Goal: Check status

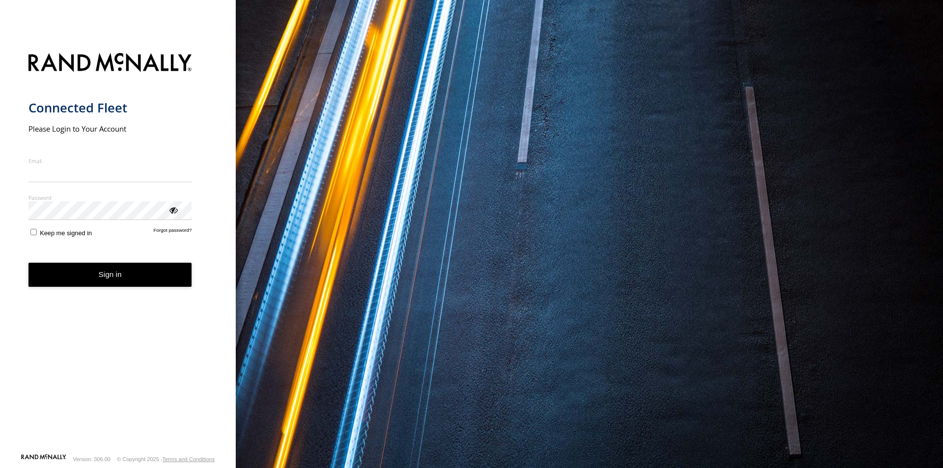
type input "**********"
click at [127, 287] on button "Sign in" at bounding box center [109, 275] width 163 height 24
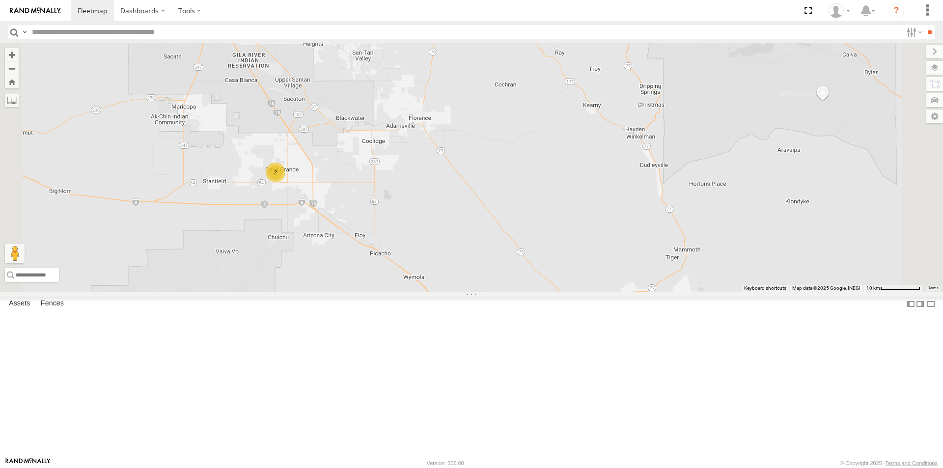
drag, startPoint x: 496, startPoint y: 336, endPoint x: 457, endPoint y: 275, distance: 72.9
click at [460, 279] on div "23464 23207xx 23460 23480 2" at bounding box center [471, 167] width 943 height 248
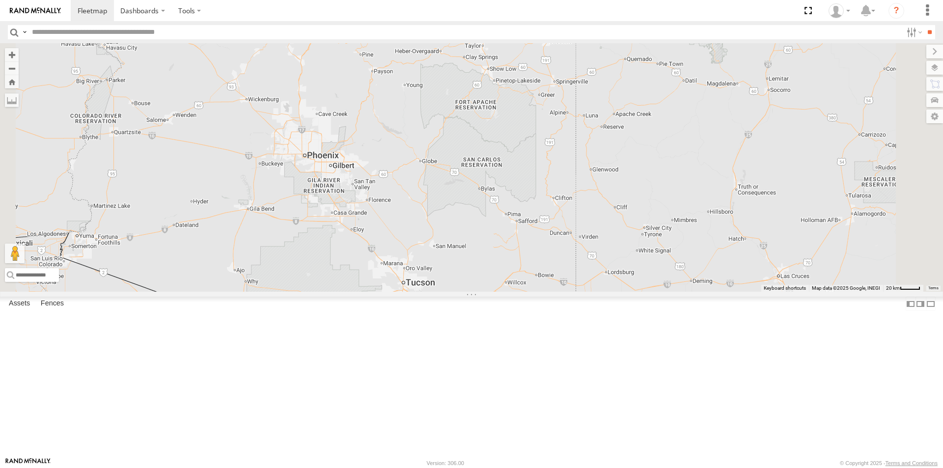
drag, startPoint x: 434, startPoint y: 222, endPoint x: 469, endPoint y: 288, distance: 74.7
click at [469, 287] on div "23464 23207xx 23460 23480" at bounding box center [471, 167] width 943 height 248
